Goal: Information Seeking & Learning: Check status

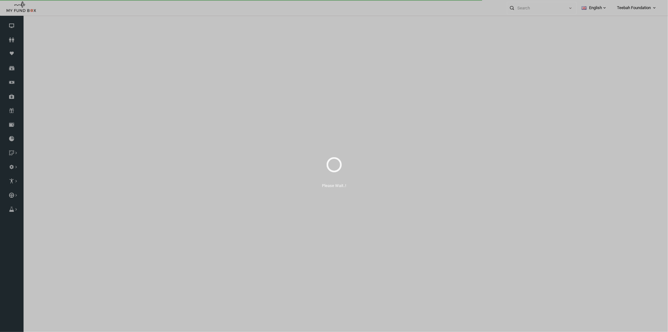
select select "100"
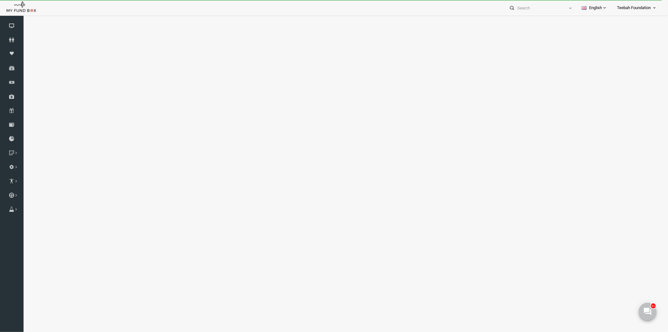
select select "100"
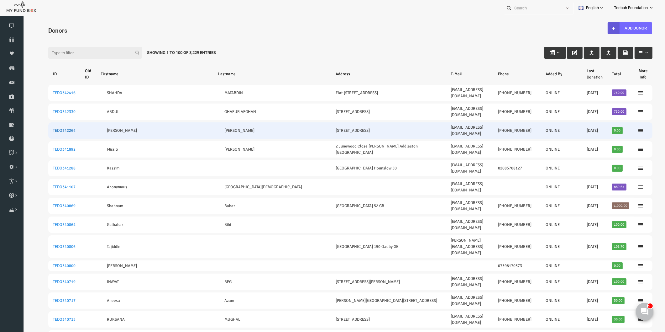
click at [55, 128] on link "TEDO342264" at bounding box center [51, 130] width 23 height 5
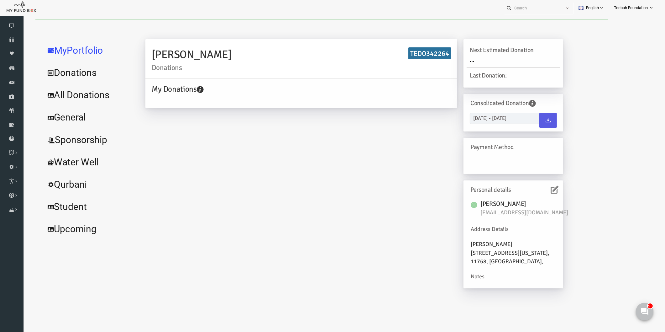
click at [82, 93] on link "All Donations" at bounding box center [76, 95] width 94 height 23
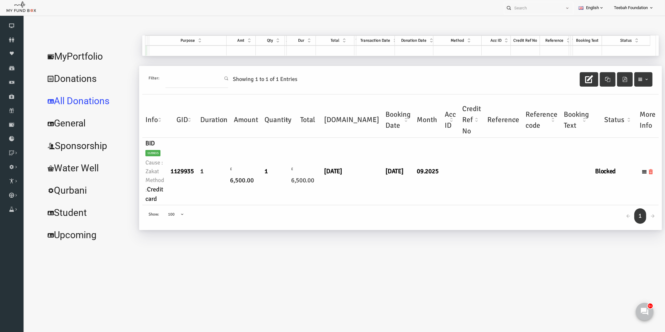
click at [472, 212] on div "← 1 → Show: 10 25 50 100 100" at bounding box center [387, 217] width 516 height 25
click at [329, 214] on div "← 1 → Show: 10 25 50 100 100" at bounding box center [387, 217] width 516 height 25
click at [71, 62] on link "MyPortfolio" at bounding box center [76, 56] width 94 height 23
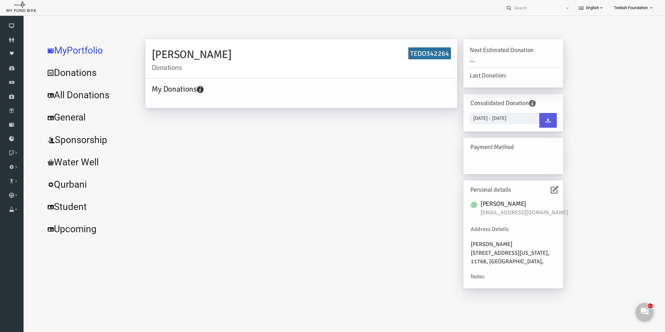
click at [89, 95] on link "All Donations" at bounding box center [76, 95] width 94 height 23
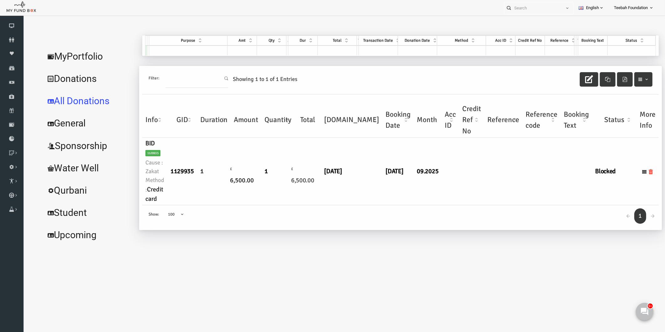
click at [278, 215] on div "← 1 → Show: 10 25 50 100 100" at bounding box center [387, 217] width 516 height 25
click at [13, 44] on link "Donors" at bounding box center [12, 40] width 24 height 14
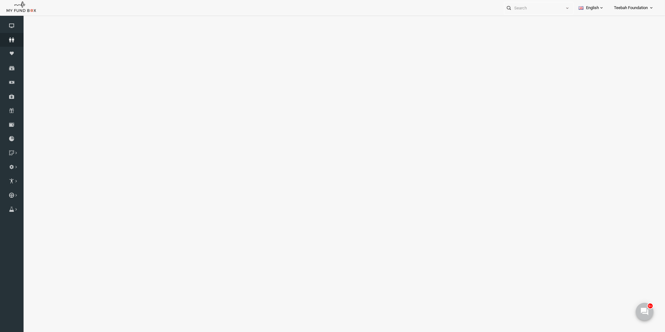
select select "100"
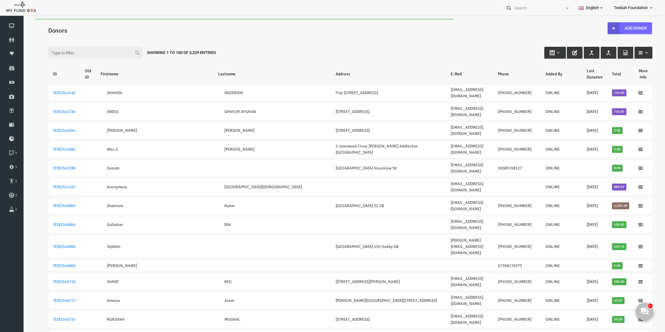
click at [57, 52] on input "Filter:" at bounding box center [82, 53] width 94 height 12
paste input "[EMAIL_ADDRESS][DOMAIN_NAME]"
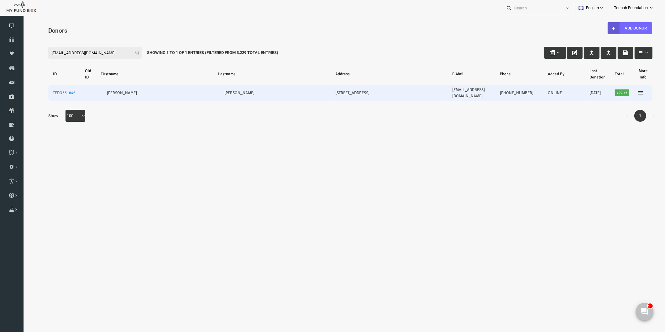
type input "[EMAIL_ADDRESS][DOMAIN_NAME]"
click at [56, 93] on td "TEDO331846" at bounding box center [51, 93] width 32 height 16
click at [56, 91] on link "TEDO331846" at bounding box center [51, 92] width 23 height 5
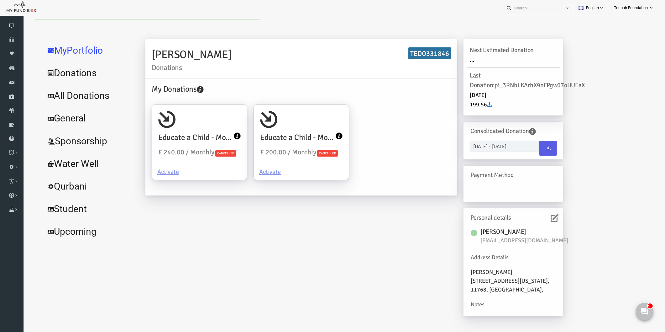
click at [71, 99] on link "All Donations" at bounding box center [76, 95] width 94 height 23
select select "100"
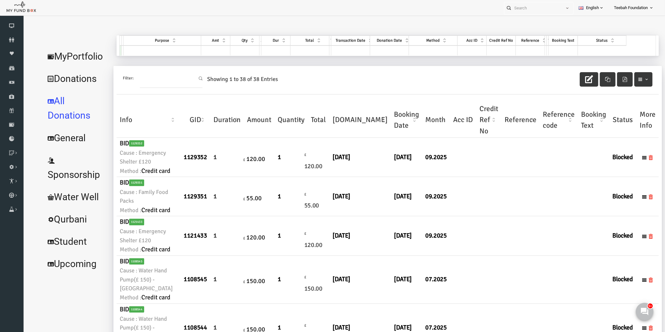
click at [71, 55] on link "MyPortfolio" at bounding box center [63, 56] width 68 height 23
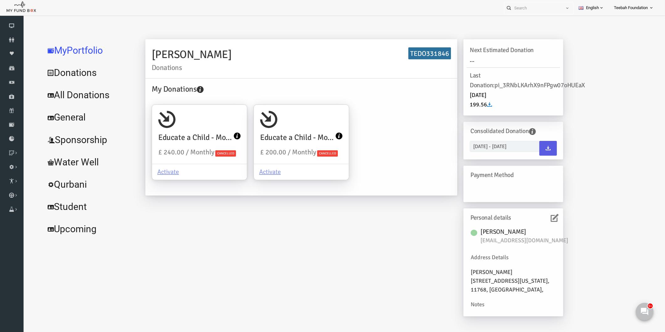
click at [541, 217] on icon at bounding box center [542, 218] width 8 height 8
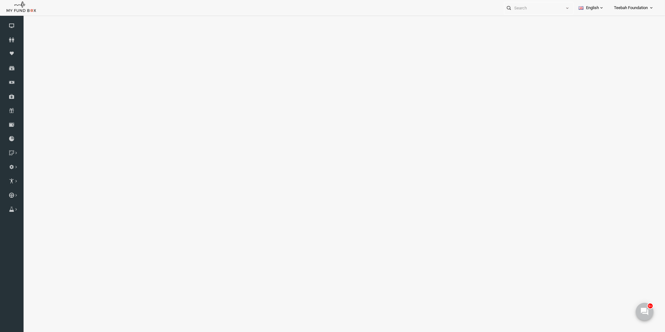
select select "100"
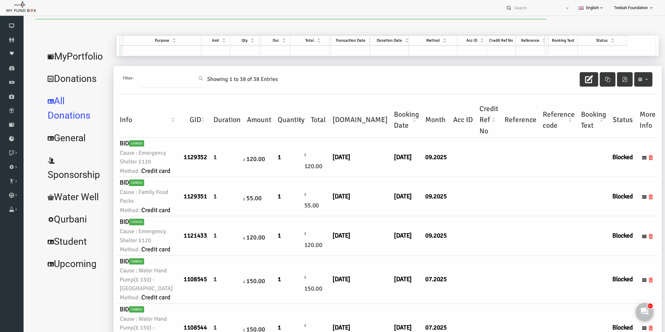
click at [527, 216] on td at bounding box center [546, 196] width 38 height 39
click at [71, 52] on link "MyPortfolio" at bounding box center [63, 56] width 68 height 23
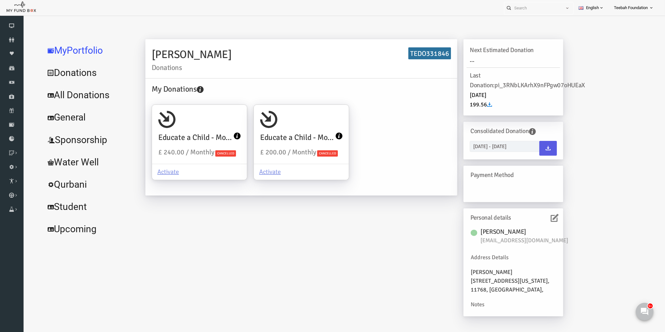
click at [227, 256] on div "[PERSON_NAME] Donations TEDO331846 My Donations Educate a Child - Monthly £ 240…" at bounding box center [341, 180] width 430 height 283
click at [75, 93] on link "All Donations" at bounding box center [76, 95] width 94 height 23
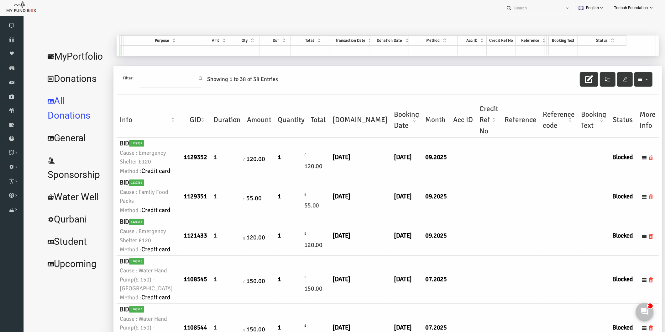
click at [463, 216] on td at bounding box center [475, 196] width 25 height 39
click at [647, 313] on use at bounding box center [644, 311] width 8 height 8
click at [16, 41] on icon at bounding box center [12, 39] width 24 height 5
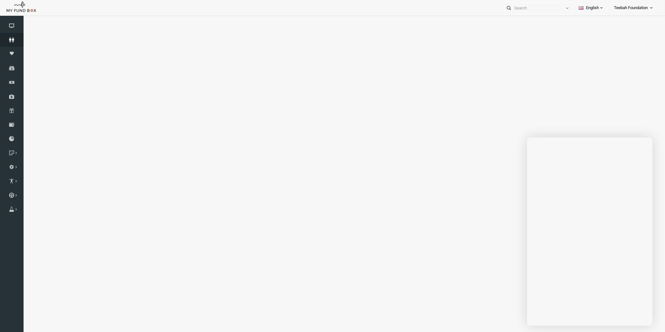
select select "100"
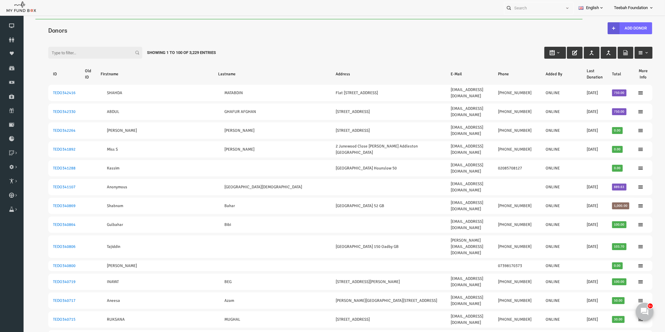
click at [452, 53] on div "Filter: Showing 1 to 100 of 3,229 Entries" at bounding box center [337, 46] width 617 height 17
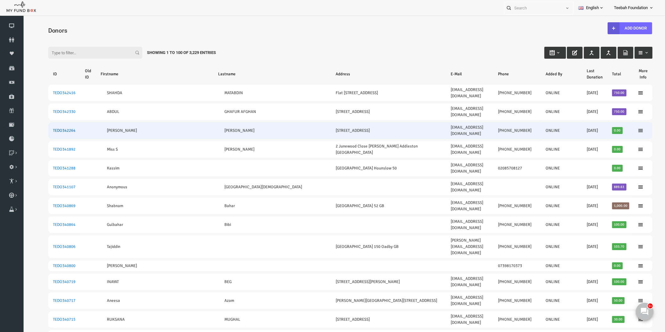
click at [53, 128] on link "TEDO342264" at bounding box center [51, 130] width 23 height 5
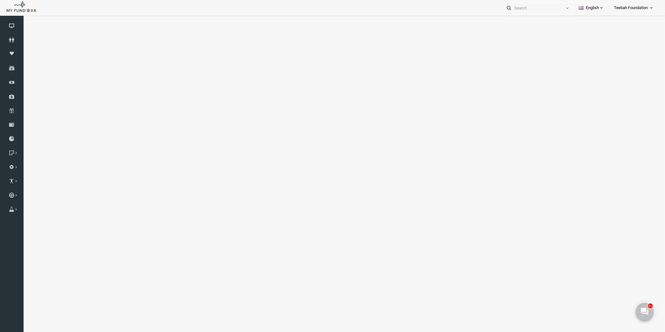
select select "100"
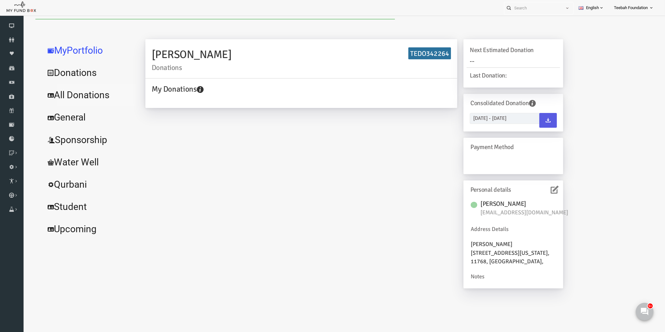
click at [60, 96] on link "All Donations" at bounding box center [76, 95] width 94 height 23
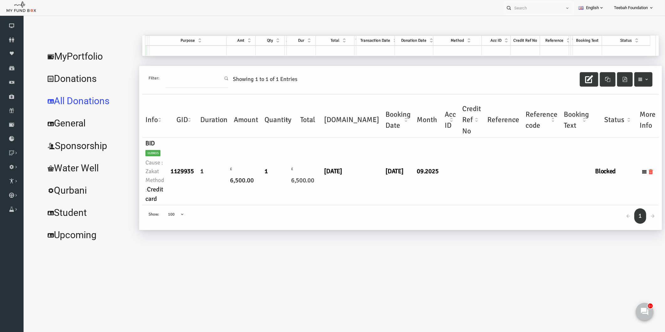
click at [403, 214] on div "← 1 → Show: 10 25 50 100 100" at bounding box center [387, 217] width 516 height 25
click at [443, 244] on div "[PERSON_NAME] Donations TEDO342264 My Donations Get free account credit Get fre…" at bounding box center [384, 140] width 523 height 210
click at [77, 55] on link "MyPortfolio" at bounding box center [76, 56] width 94 height 23
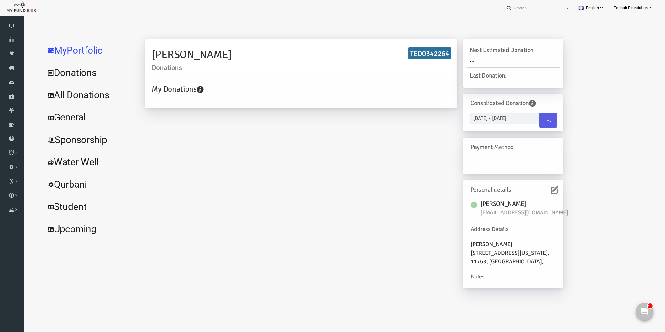
click at [151, 129] on div "[PERSON_NAME] Donations TEDO342264 My Donations Get free account credit Get fre…" at bounding box center [341, 166] width 430 height 255
click at [84, 95] on link "All Donations" at bounding box center [76, 95] width 94 height 23
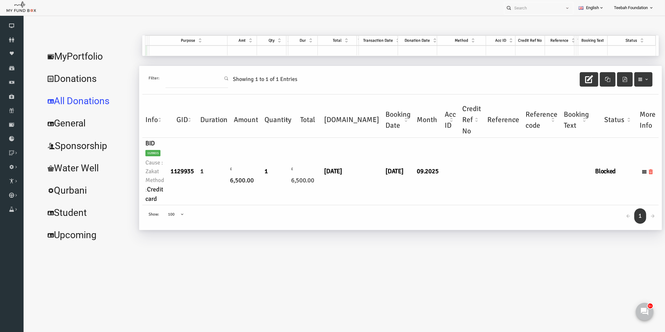
click at [260, 289] on body "Donor Not Found Beneficiary Not Found Partner Not Found!!!! Please Fill out thi…" at bounding box center [337, 184] width 629 height 331
click at [645, 312] on use at bounding box center [644, 311] width 8 height 8
click at [479, 283] on body "Donor Not Found Beneficiary Not Found Partner Not Found!!!! Please Fill out thi…" at bounding box center [337, 184] width 629 height 331
click at [492, 225] on div "← 1 → Show: 10 25 50 100 100" at bounding box center [387, 217] width 516 height 25
click at [394, 271] on body "Donor Not Found Beneficiary Not Found Partner Not Found!!!! Please Fill out thi…" at bounding box center [337, 184] width 629 height 331
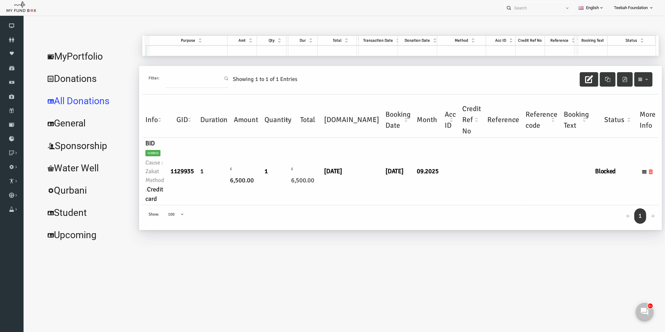
click at [389, 267] on body "Donor Not Found Beneficiary Not Found Partner Not Found!!!! Please Fill out thi…" at bounding box center [337, 184] width 629 height 331
drag, startPoint x: 375, startPoint y: 251, endPoint x: 385, endPoint y: 257, distance: 12.4
click at [375, 251] on div "MyPortfolio Donations All Donations General Sponsorship Water Well Qurbani Stud…" at bounding box center [337, 143] width 629 height 217
drag, startPoint x: 645, startPoint y: 304, endPoint x: 50, endPoint y: 27, distance: 656.5
click at [645, 304] on body "Donor Not Found Beneficiary Not Found Partner Not Found!!!! Please Fill out thi…" at bounding box center [337, 184] width 629 height 331
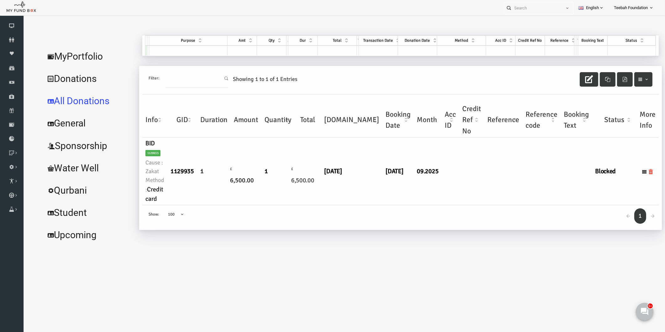
click at [657, 305] on body "9+" at bounding box center [644, 311] width 28 height 28
click at [644, 311] on icon at bounding box center [644, 311] width 8 height 8
click at [202, 259] on body "Donor Not Found Beneficiary Not Found Partner Not Found!!!! Please Fill out thi…" at bounding box center [337, 184] width 629 height 331
click at [325, 270] on body "Donor Not Found Beneficiary Not Found Partner Not Found!!!! Please Fill out thi…" at bounding box center [337, 184] width 629 height 331
click at [60, 55] on link "MyPortfolio" at bounding box center [76, 56] width 94 height 23
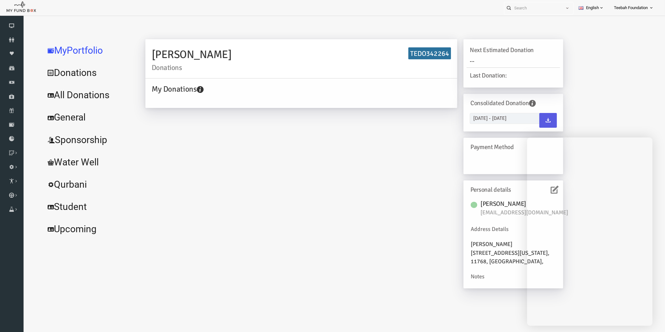
click at [54, 96] on link "All Donations" at bounding box center [76, 95] width 94 height 23
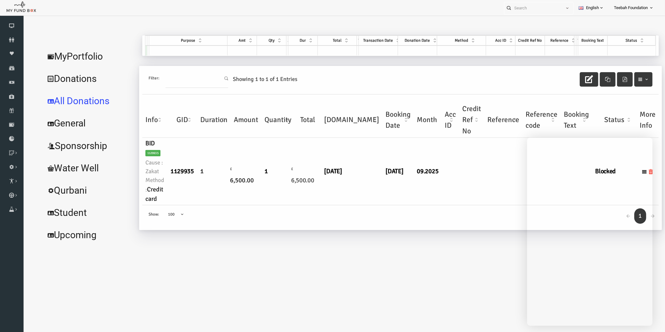
click at [284, 180] on span "6,500.00" at bounding box center [289, 180] width 23 height 8
drag, startPoint x: 281, startPoint y: 180, endPoint x: 302, endPoint y: 180, distance: 21.6
click at [302, 180] on h6 "£ 6,500.00" at bounding box center [295, 171] width 20 height 28
click at [645, 307] on icon at bounding box center [644, 311] width 8 height 8
click at [78, 55] on link "MyPortfolio" at bounding box center [76, 56] width 94 height 23
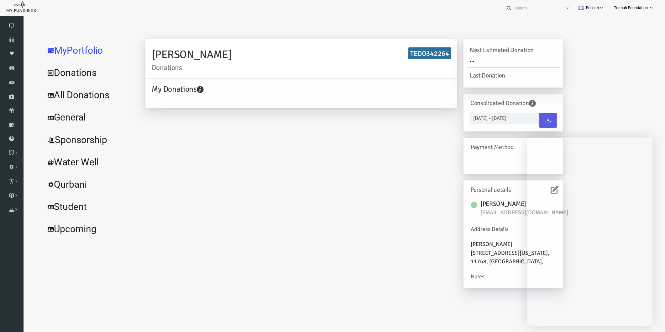
click at [74, 99] on link "All Donations" at bounding box center [76, 95] width 94 height 23
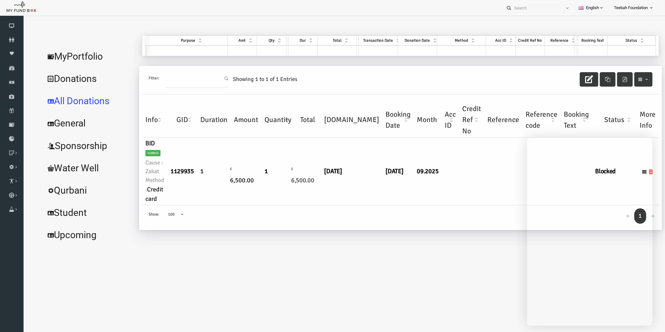
click at [447, 262] on body "Donor Not Found Beneficiary Not Found Partner Not Found!!!! Please Fill out thi…" at bounding box center [337, 184] width 629 height 331
click at [63, 57] on link "MyPortfolio" at bounding box center [76, 56] width 94 height 23
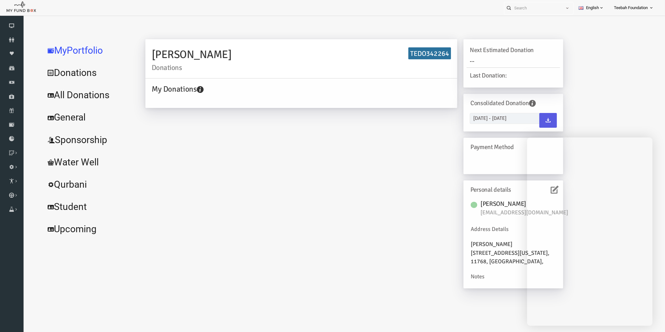
click at [411, 57] on h6 "TEDO342264" at bounding box center [416, 53] width 43 height 12
copy h6 "TEDO342264"
click at [184, 188] on div "[PERSON_NAME] Donations TEDO342264 My Donations Get free account credit Get fre…" at bounding box center [341, 166] width 430 height 255
click at [76, 99] on link "All Donations" at bounding box center [76, 95] width 94 height 23
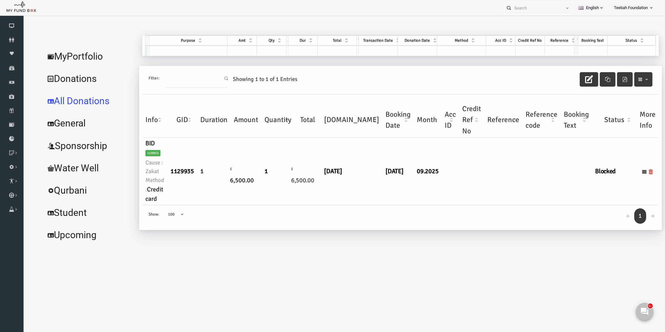
click at [579, 181] on td "Blocked" at bounding box center [601, 171] width 44 height 67
click at [582, 171] on h6 "Blocked" at bounding box center [601, 171] width 38 height 10
click at [641, 311] on use at bounding box center [644, 311] width 8 height 8
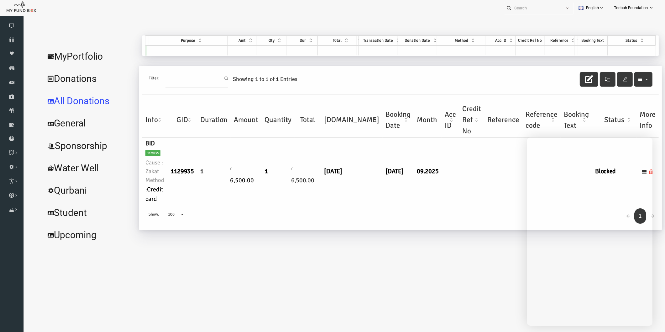
scroll to position [19, 0]
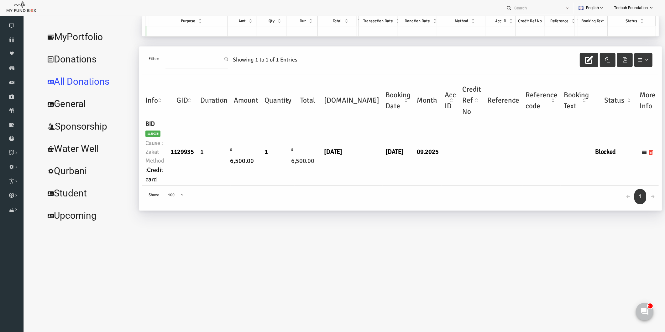
click at [390, 233] on body "Donor Not Found Beneficiary Not Found Partner Not Found!!!! Please Fill out thi…" at bounding box center [337, 164] width 629 height 331
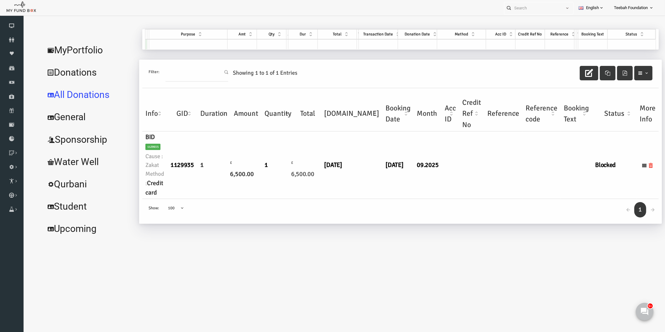
scroll to position [0, 0]
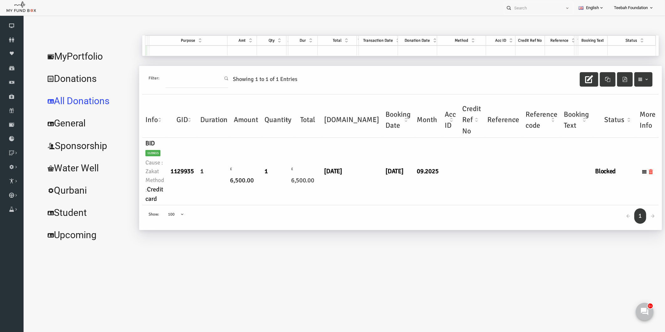
click at [499, 213] on div "← 1 → Show: 10 25 50 100 100" at bounding box center [387, 217] width 516 height 25
click at [10, 43] on link "Donors" at bounding box center [12, 40] width 24 height 14
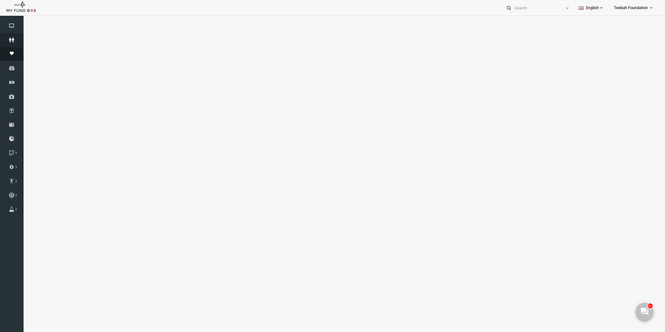
select select "100"
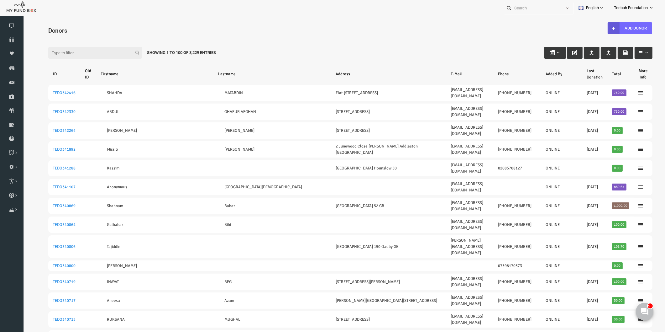
click at [187, 52] on div "Showing 1 to 100 of 3,229 Entries" at bounding box center [168, 53] width 78 height 12
